Goal: Find specific page/section: Find specific page/section

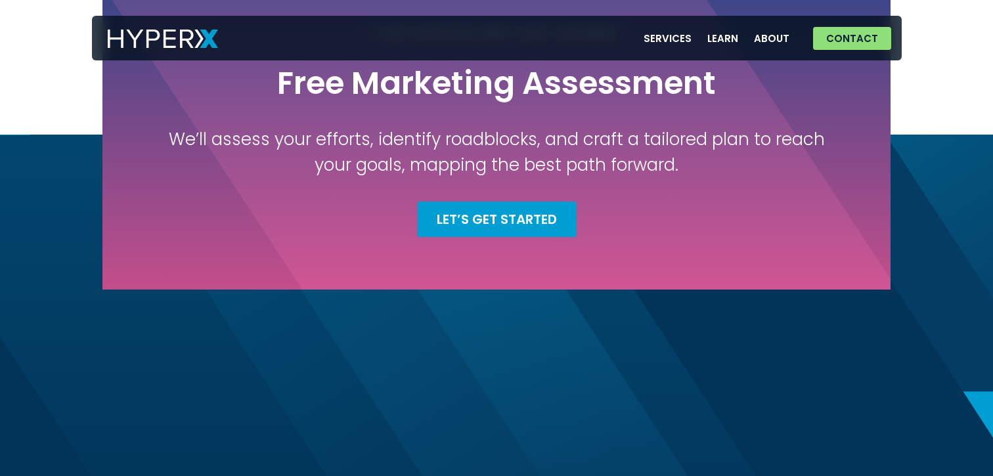
scroll to position [4861, 0]
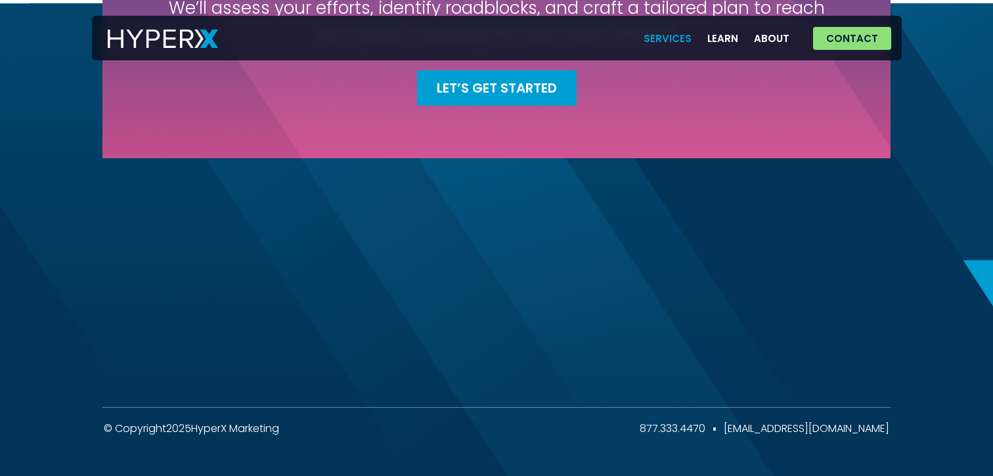
click at [686, 38] on link "Services" at bounding box center [668, 38] width 64 height 27
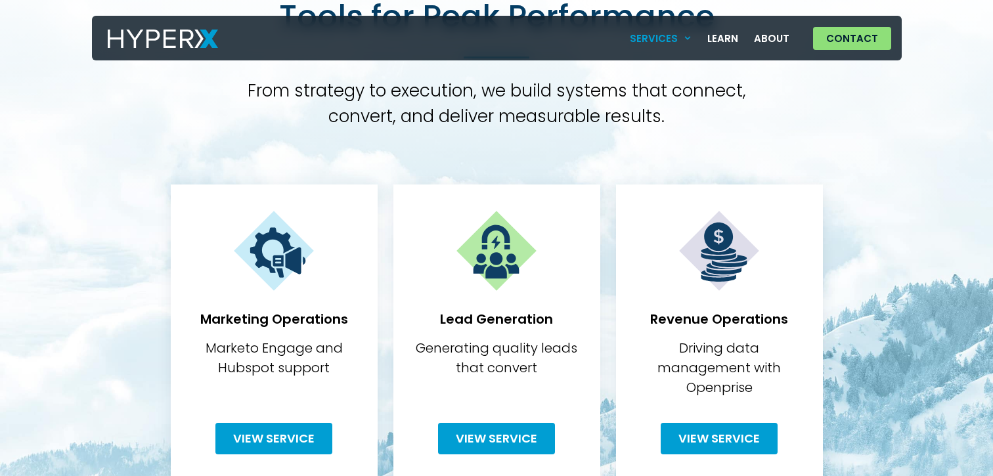
scroll to position [242, 0]
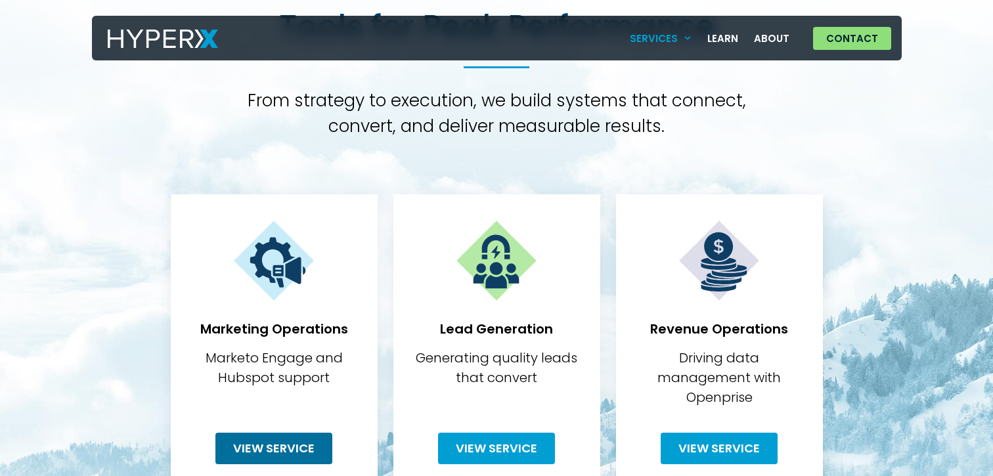
click at [314, 433] on link "View Service" at bounding box center [273, 449] width 117 height 32
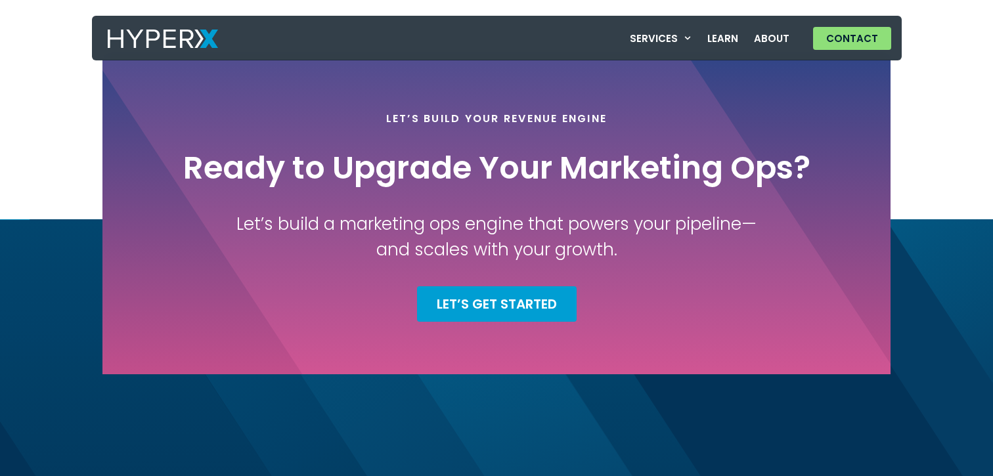
scroll to position [2643, 0]
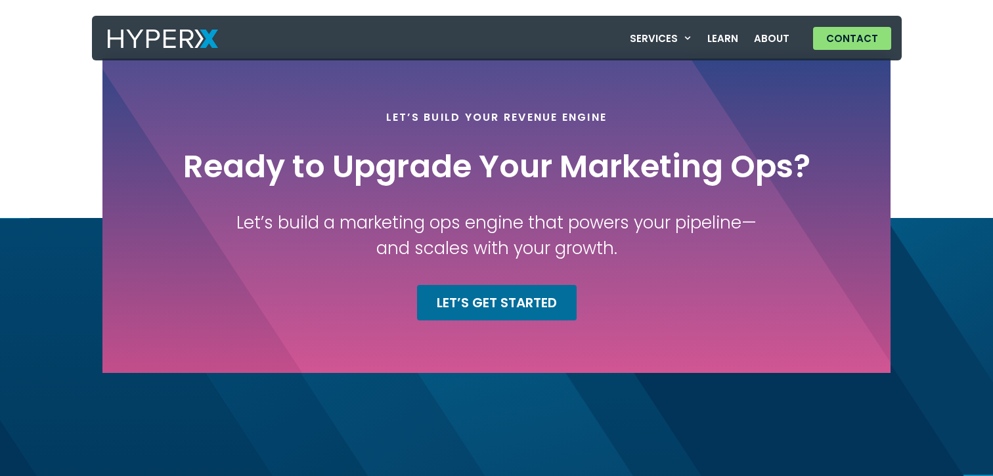
click at [548, 307] on span "Let’s Get Started" at bounding box center [497, 302] width 120 height 13
